Goal: Task Accomplishment & Management: Manage account settings

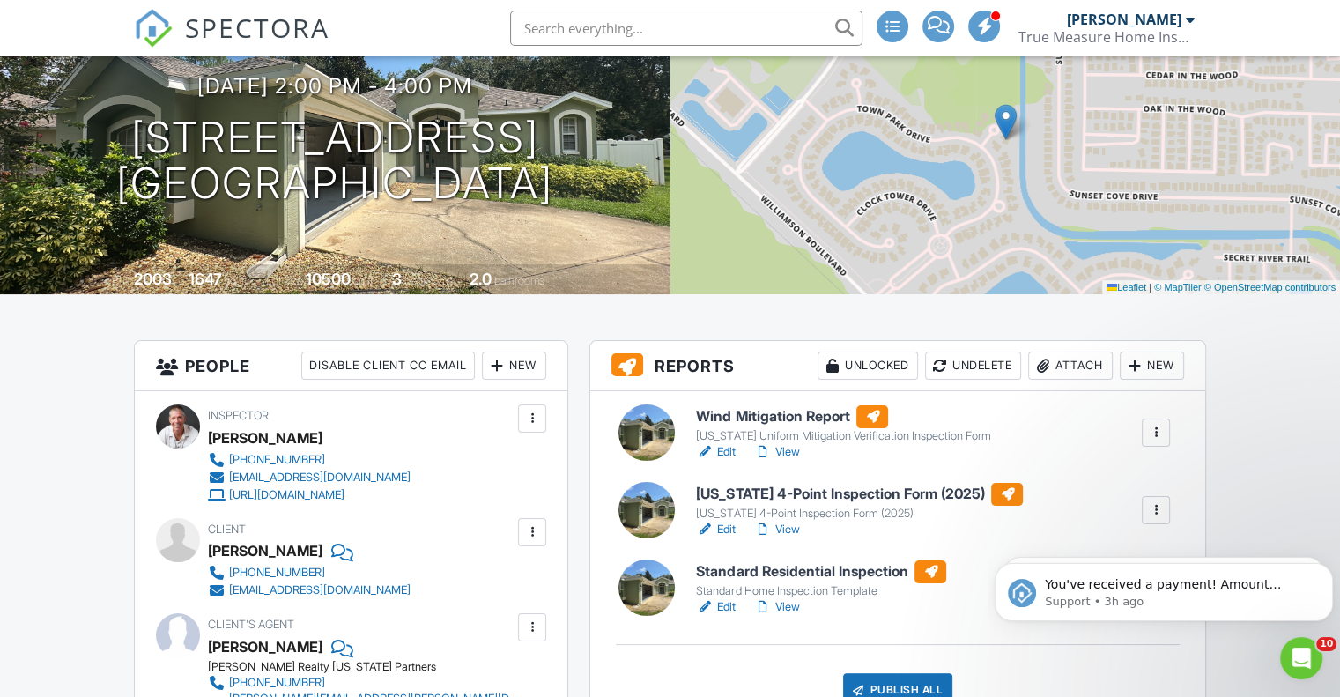
click at [724, 461] on link "Edit" at bounding box center [716, 452] width 40 height 18
click at [728, 538] on link "Edit" at bounding box center [716, 530] width 40 height 18
click at [1324, 570] on icon "Dismiss notification" at bounding box center [1328, 568] width 10 height 10
click at [1327, 566] on icon "Dismiss notification" at bounding box center [1328, 568] width 10 height 10
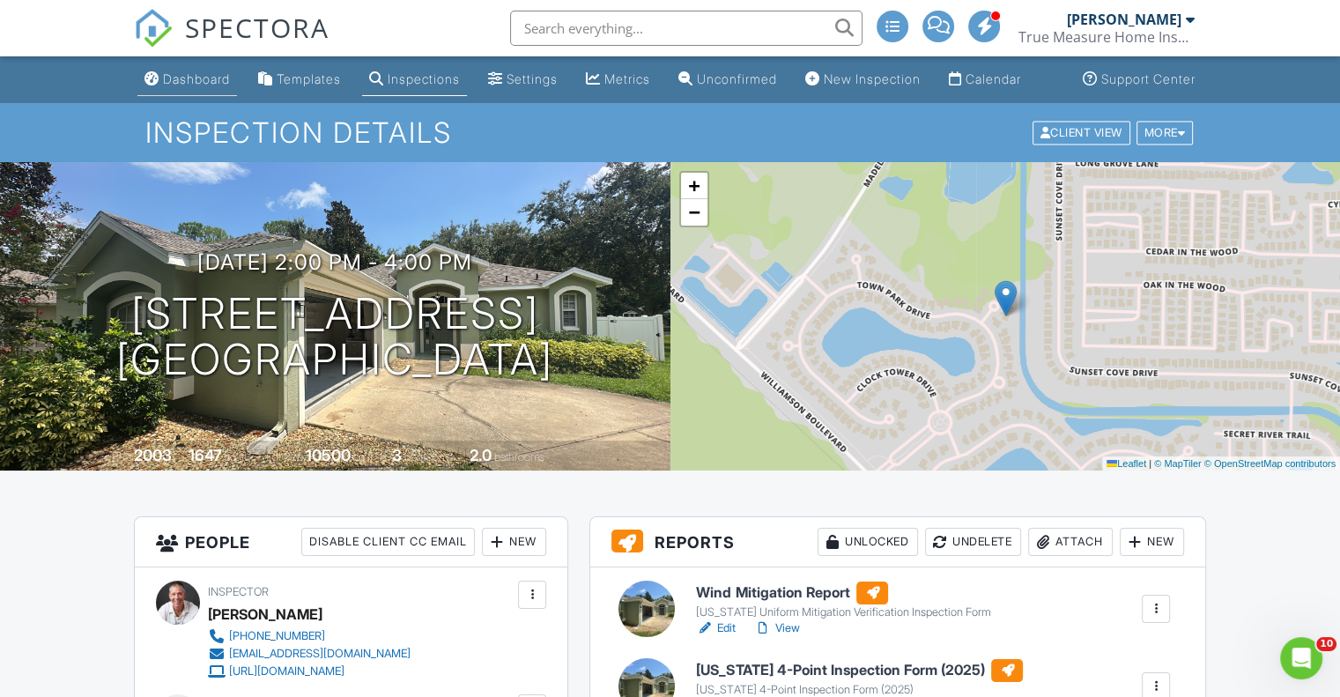
click at [154, 82] on div "Dashboard" at bounding box center [151, 78] width 15 height 14
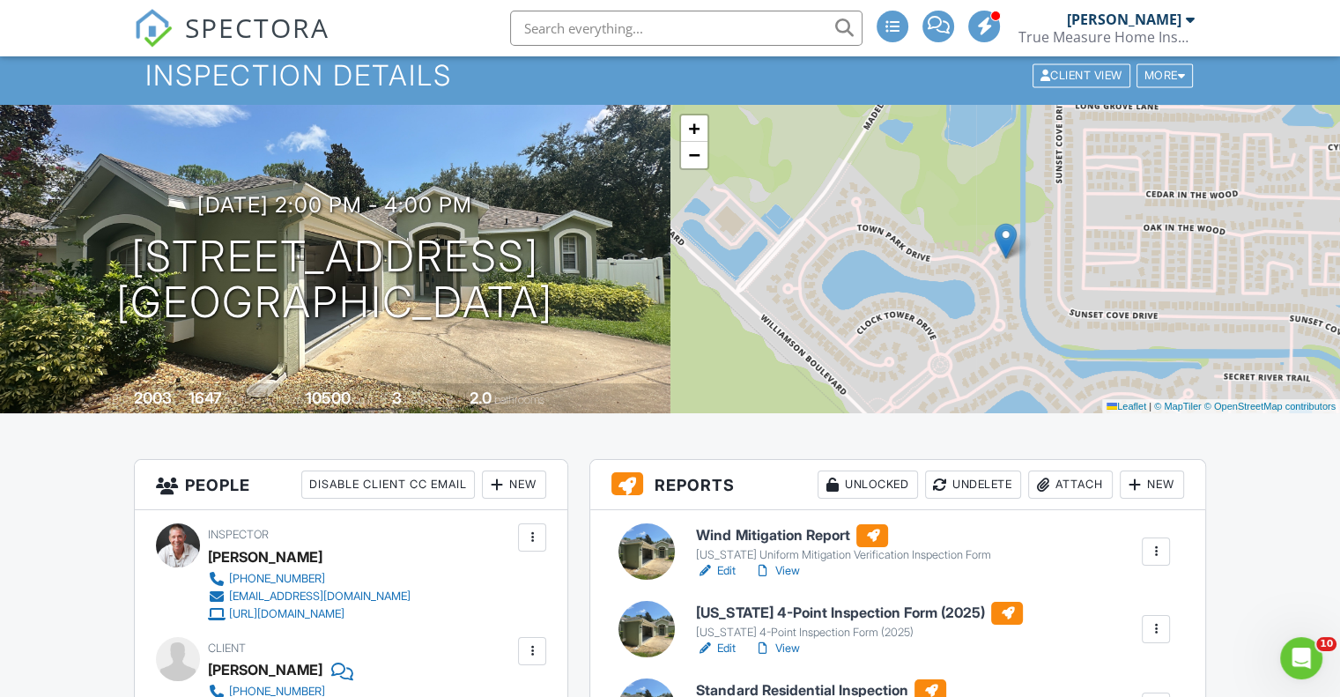
scroll to position [264, 0]
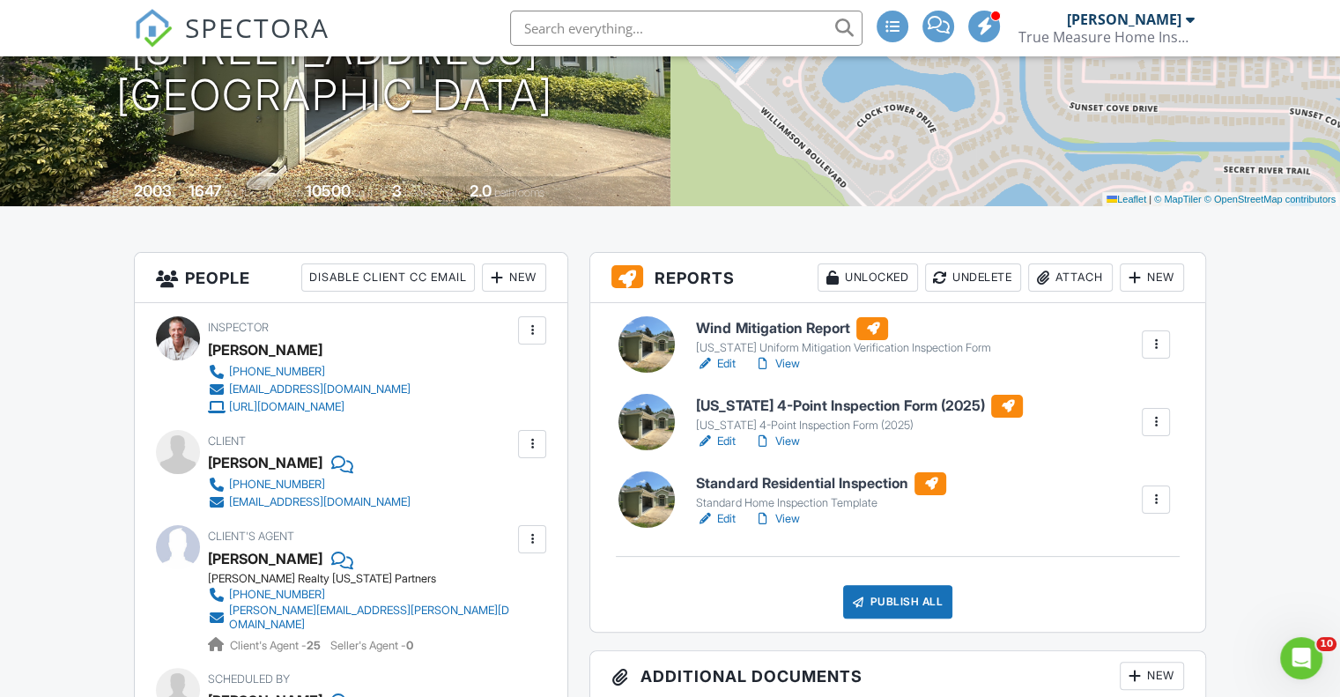
click at [717, 528] on link "Edit" at bounding box center [716, 519] width 40 height 18
click at [789, 528] on link "View" at bounding box center [776, 519] width 46 height 18
click at [715, 528] on link "Edit" at bounding box center [716, 519] width 40 height 18
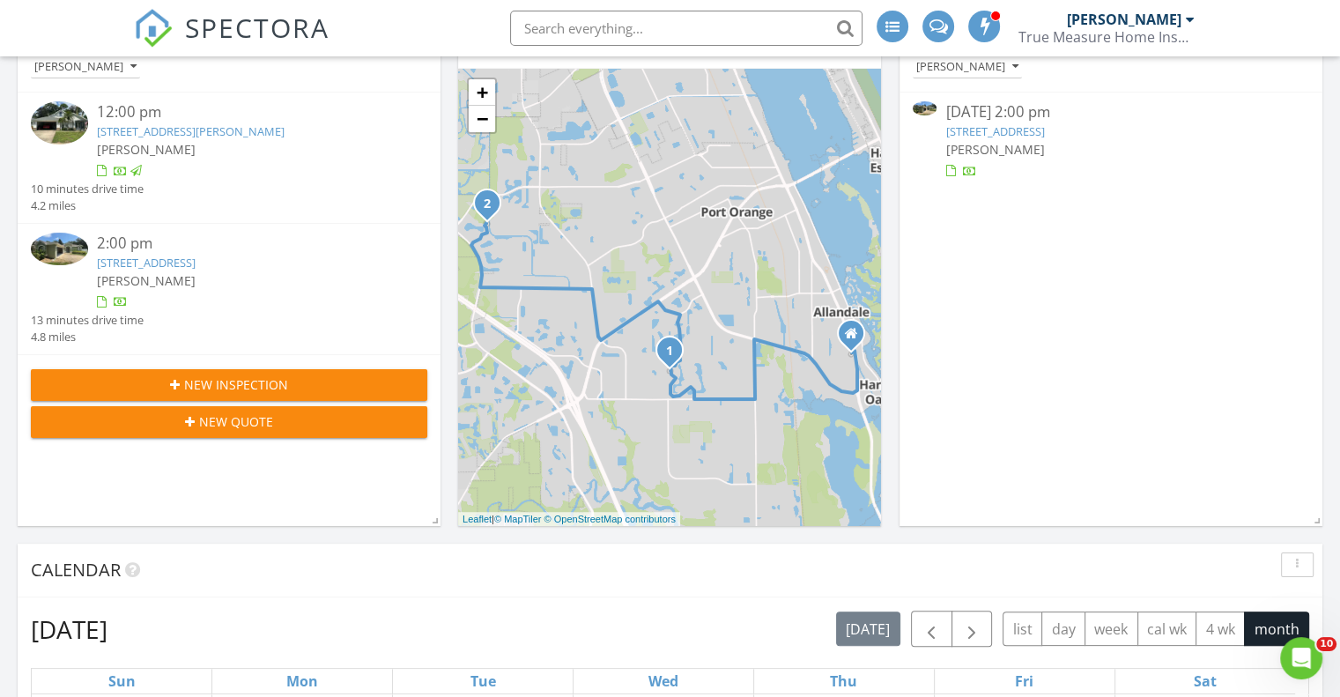
scroll to position [164, 0]
